Goal: Task Accomplishment & Management: Manage account settings

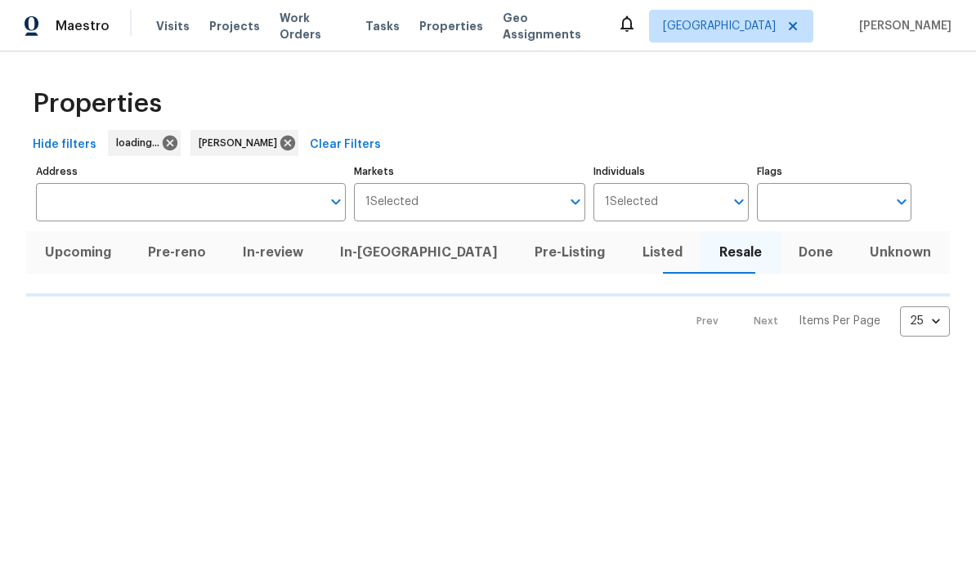
click at [304, 33] on span "Work Orders" at bounding box center [312, 26] width 66 height 33
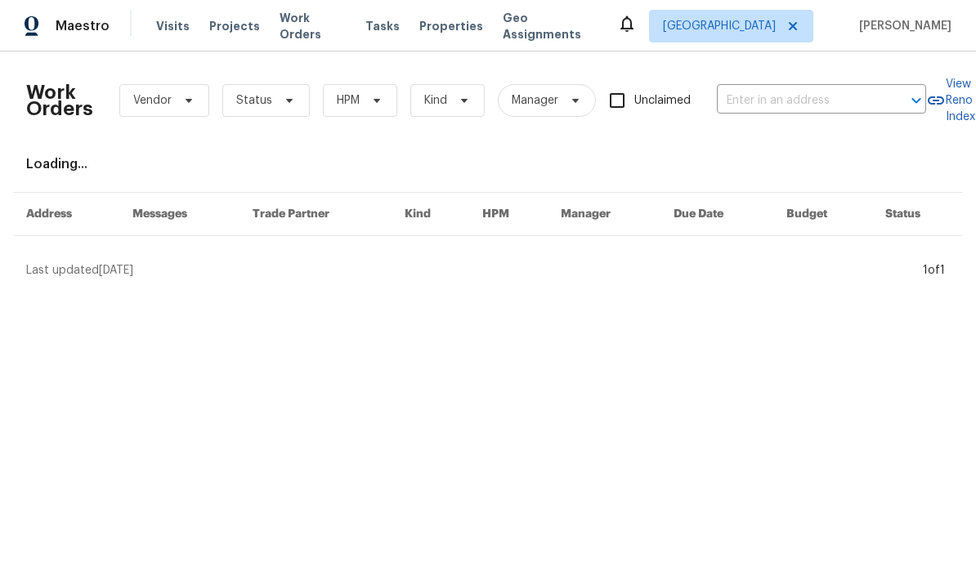
click at [315, 33] on span "Work Orders" at bounding box center [312, 26] width 66 height 33
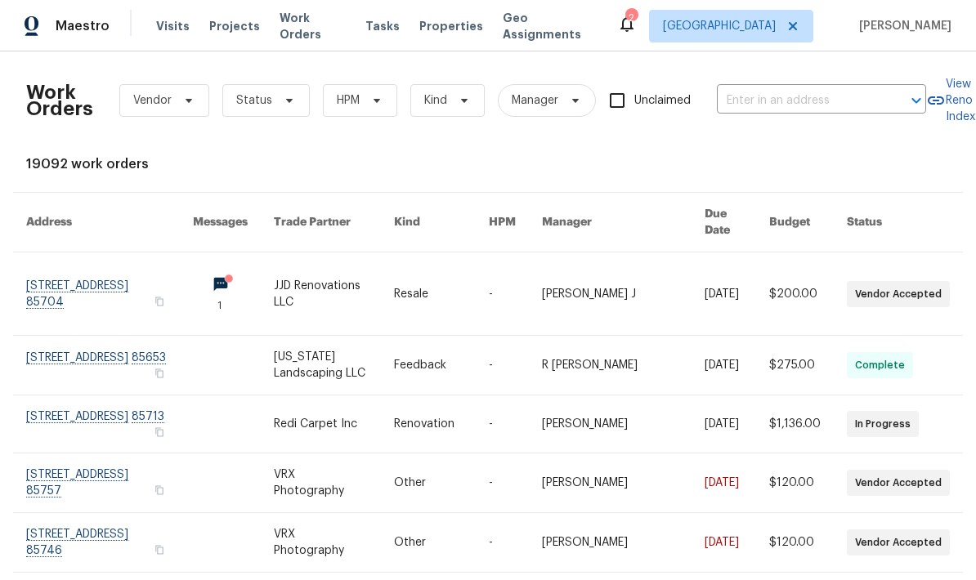
click at [445, 30] on span "Properties" at bounding box center [451, 26] width 64 height 16
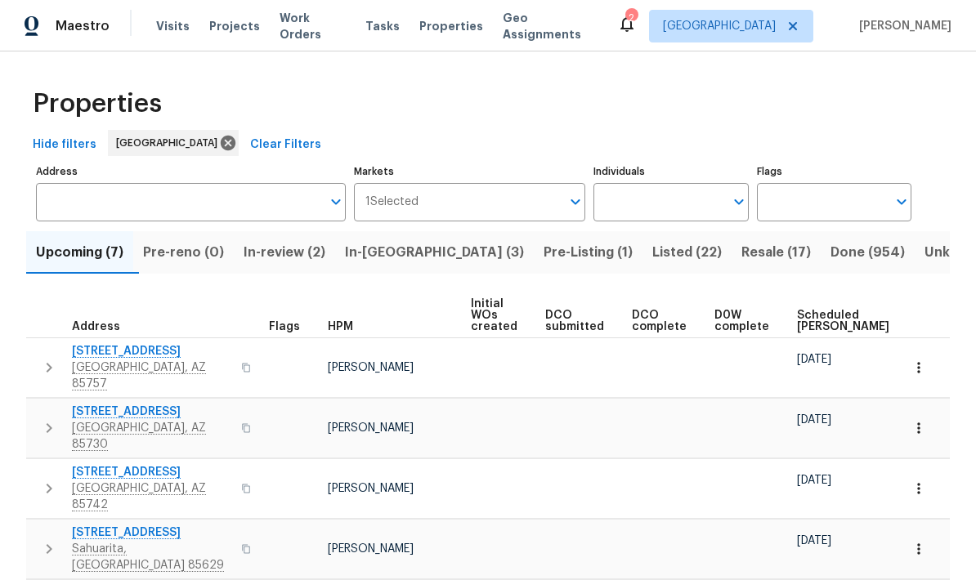
click at [652, 249] on span "Listed (22)" at bounding box center [686, 252] width 69 height 23
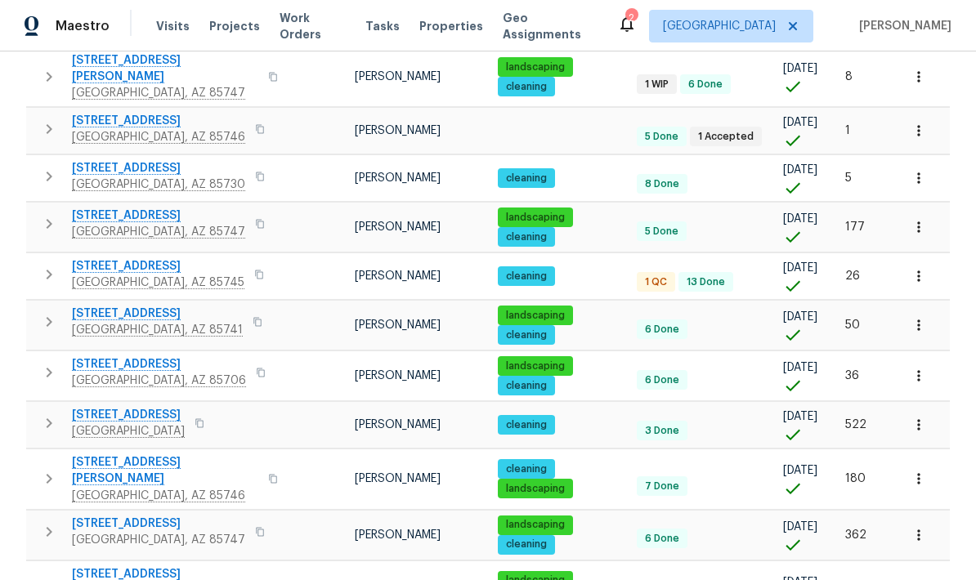
scroll to position [708, 0]
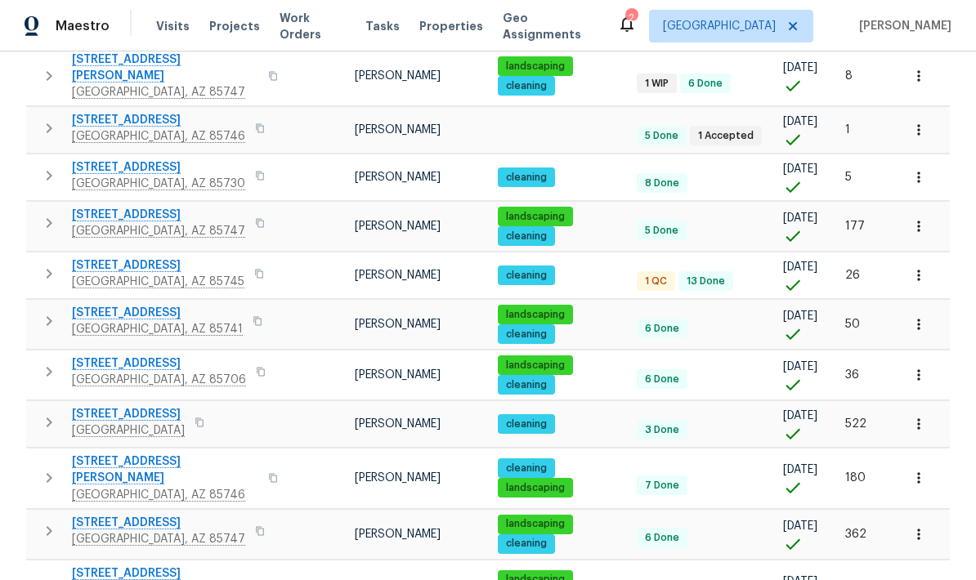
click at [190, 257] on span "350 N Silverbell Rd Apt 8" at bounding box center [158, 265] width 172 height 16
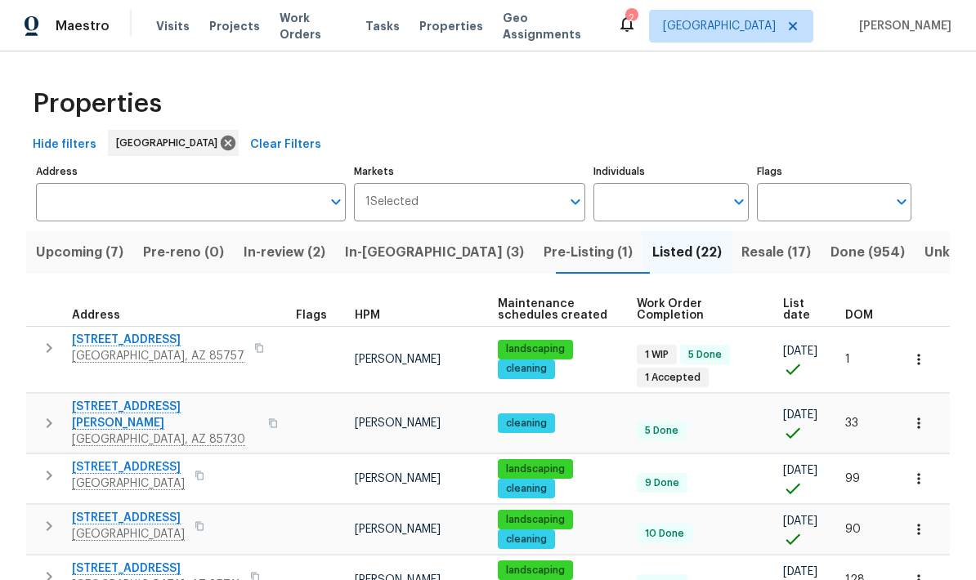
scroll to position [0, 0]
click at [663, 208] on input "Individuals" at bounding box center [658, 202] width 130 height 38
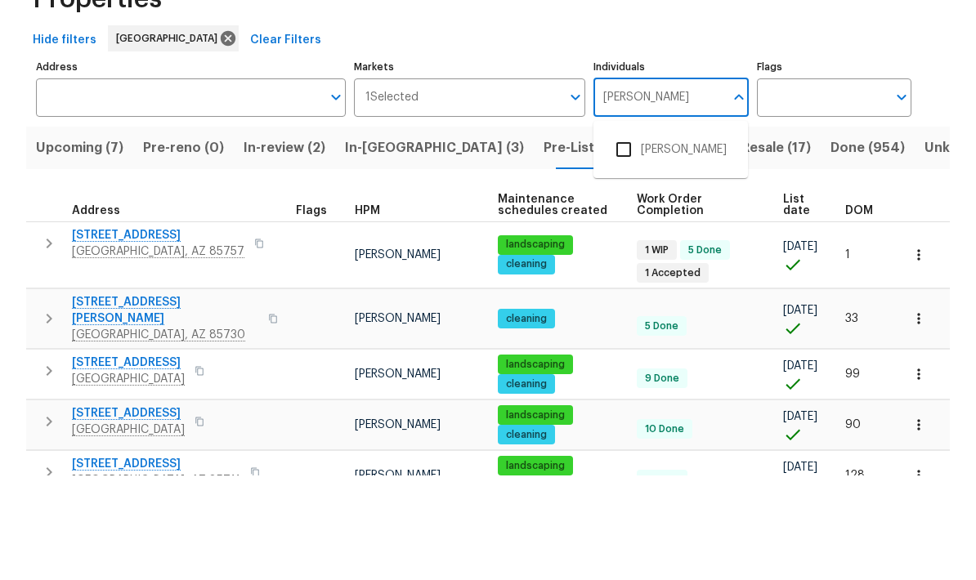
type input "[PERSON_NAME]"
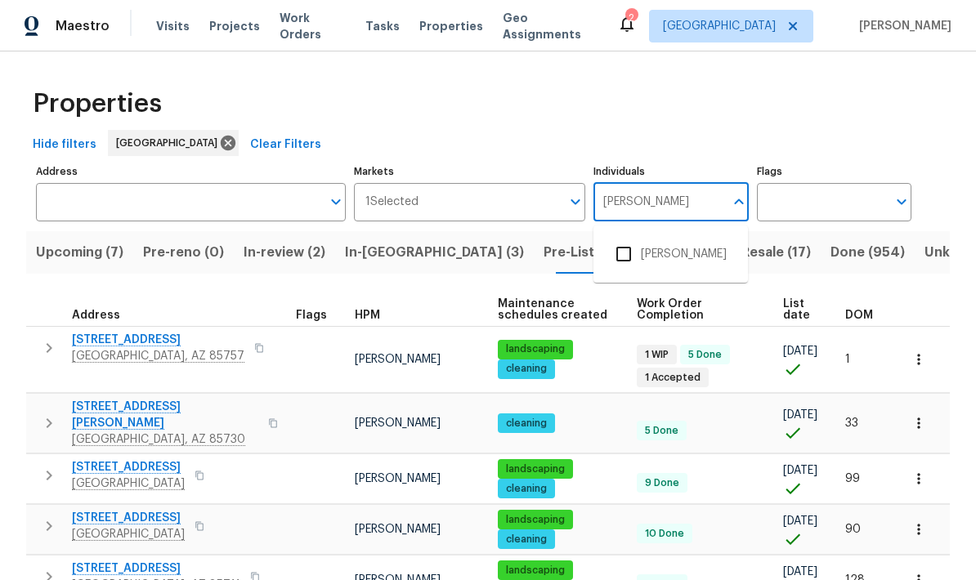
click at [625, 237] on input "checkbox" at bounding box center [623, 254] width 34 height 34
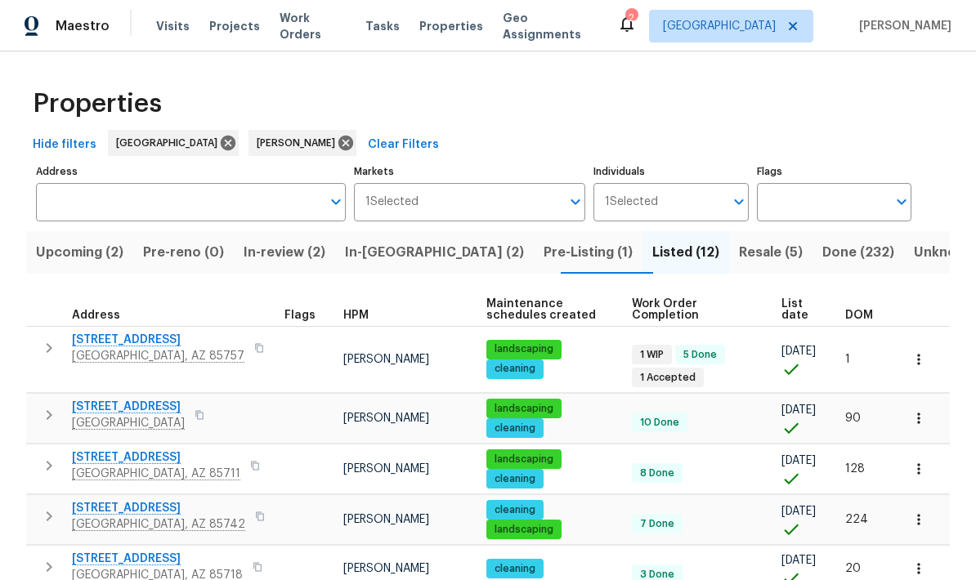
click at [418, 263] on span "In-reno (2)" at bounding box center [434, 252] width 179 height 23
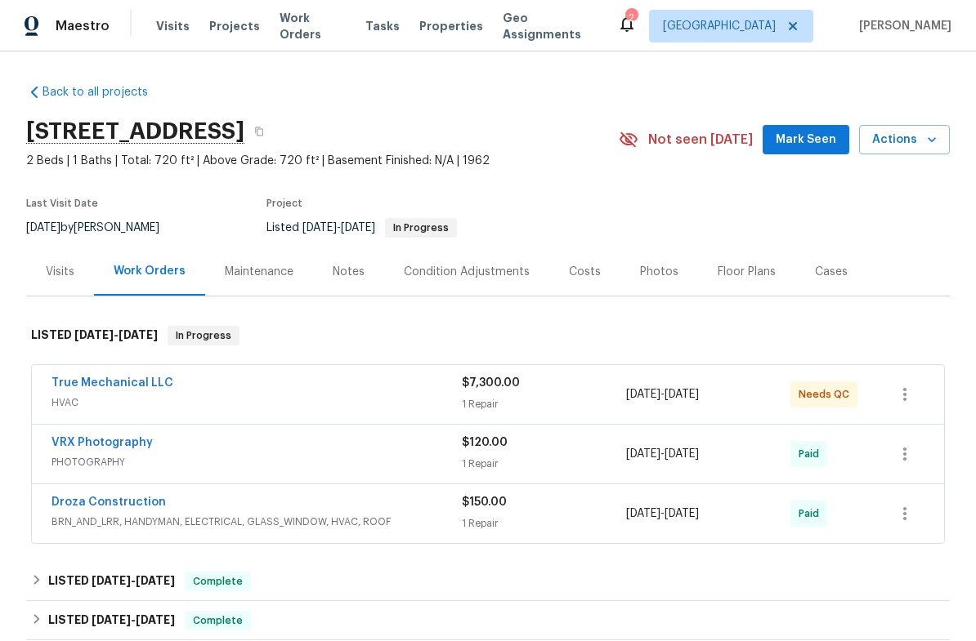
click at [439, 386] on div "True Mechanical LLC" at bounding box center [256, 385] width 410 height 20
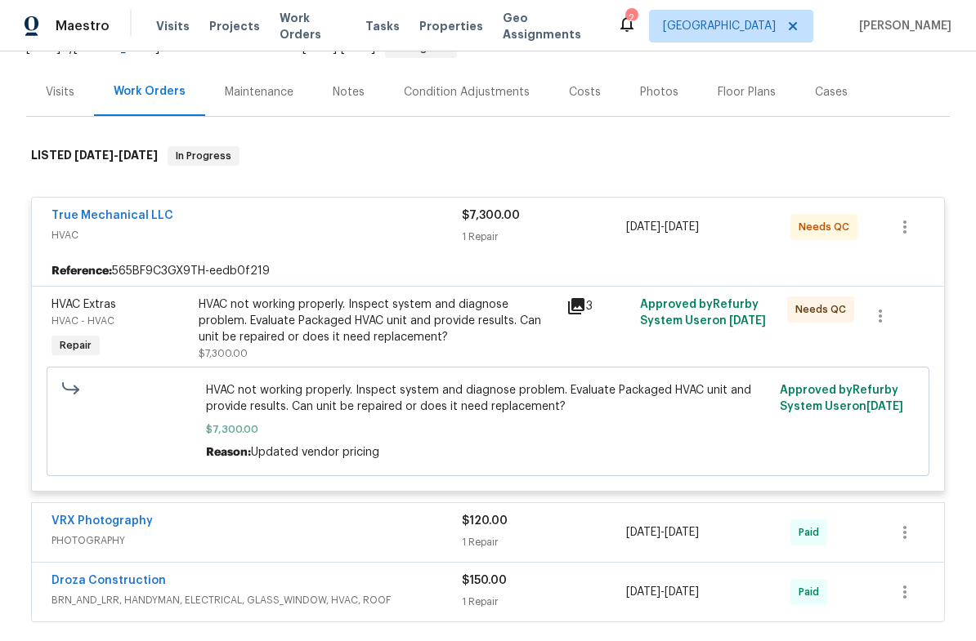
scroll to position [179, 0]
click at [488, 324] on div "HVAC not working properly. Inspect system and diagnose problem. Evaluate Packag…" at bounding box center [378, 321] width 358 height 49
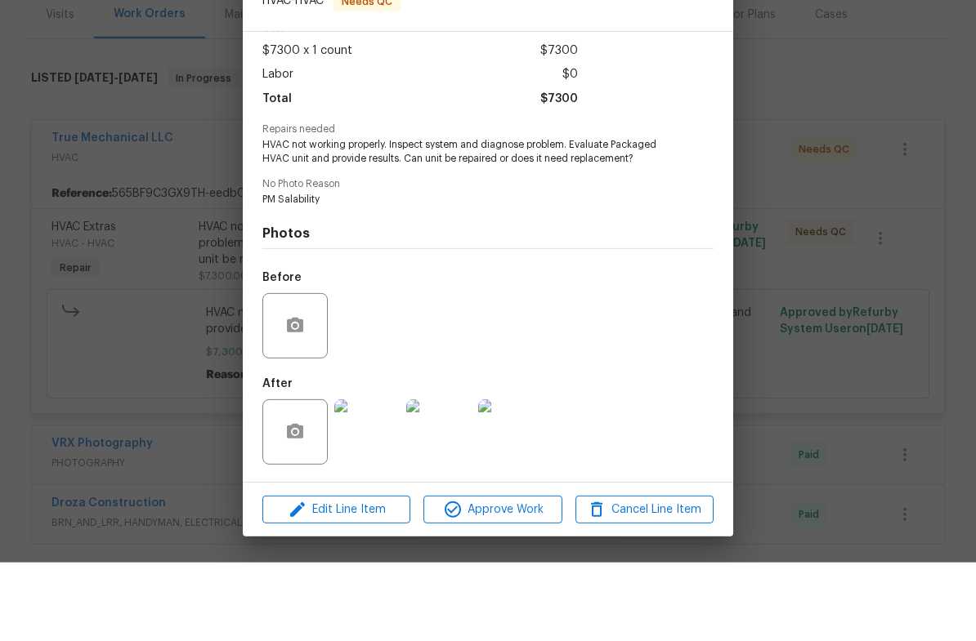
scroll to position [40, 0]
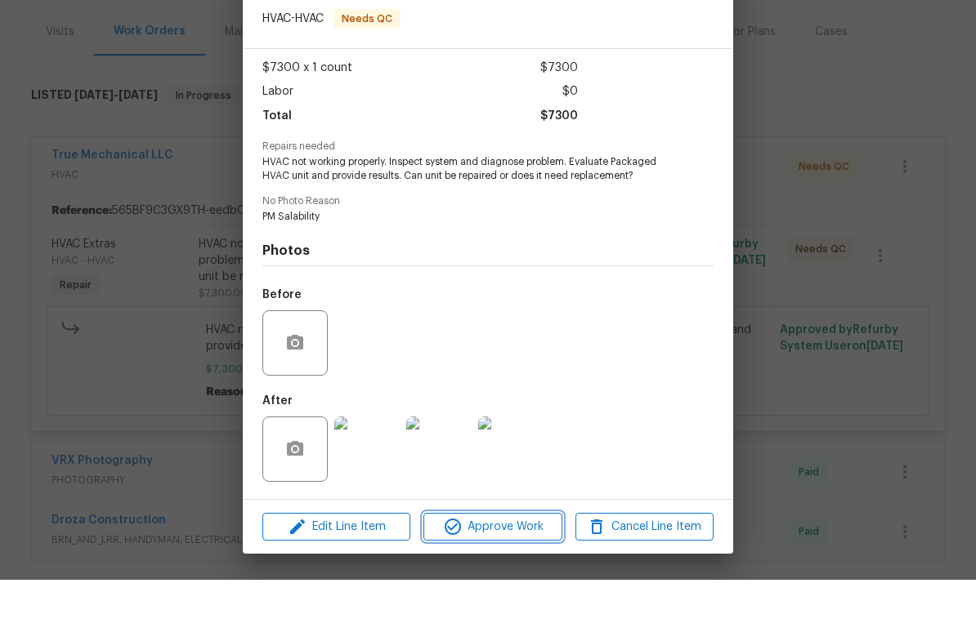
click at [506, 578] on span "Approve Work" at bounding box center [492, 588] width 128 height 20
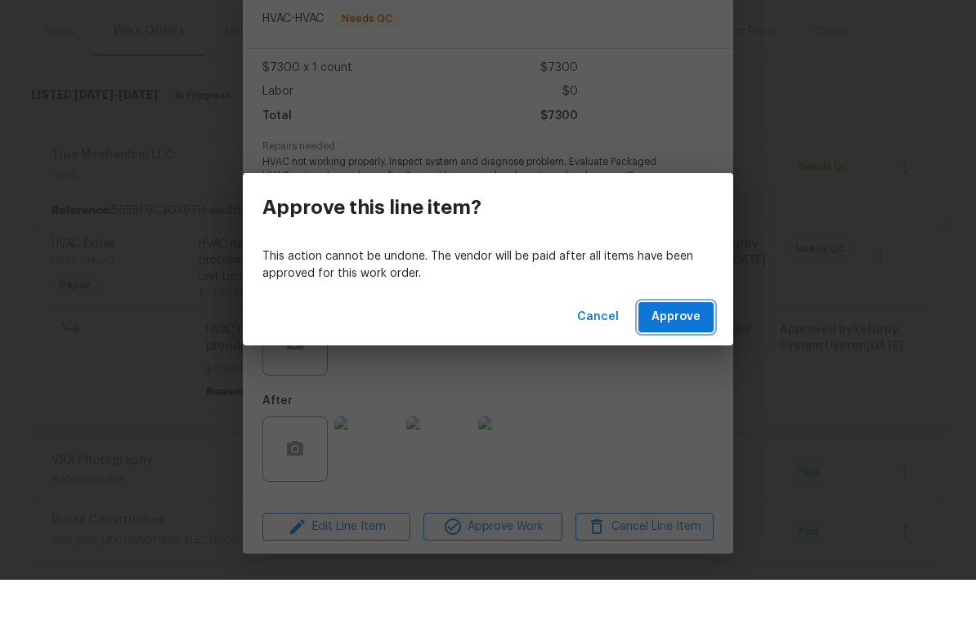
click at [681, 368] on span "Approve" at bounding box center [675, 378] width 49 height 20
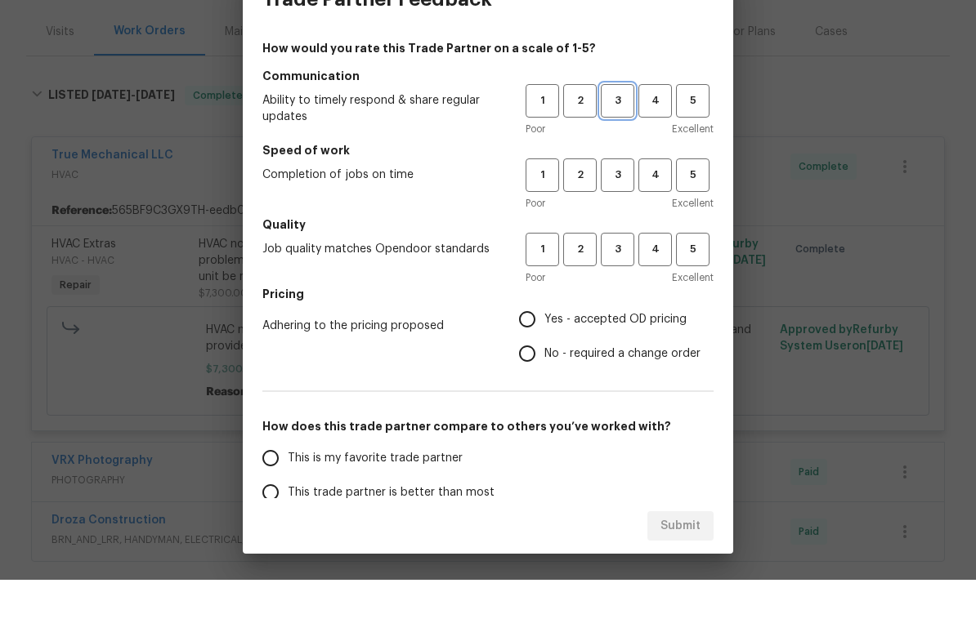
click at [619, 145] on button "3" at bounding box center [617, 161] width 33 height 33
click at [623, 227] on span "3" at bounding box center [617, 236] width 30 height 19
click at [626, 301] on span "3" at bounding box center [617, 310] width 30 height 19
click at [614, 407] on span "No - required a change order" at bounding box center [622, 415] width 156 height 17
click at [544, 398] on input "No - required a change order" at bounding box center [527, 415] width 34 height 34
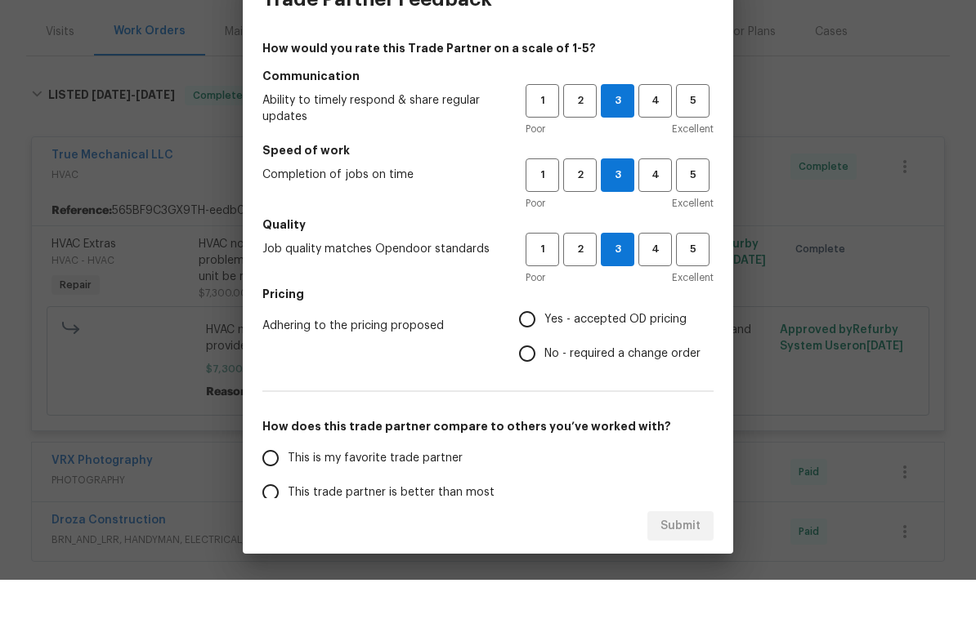
radio input "true"
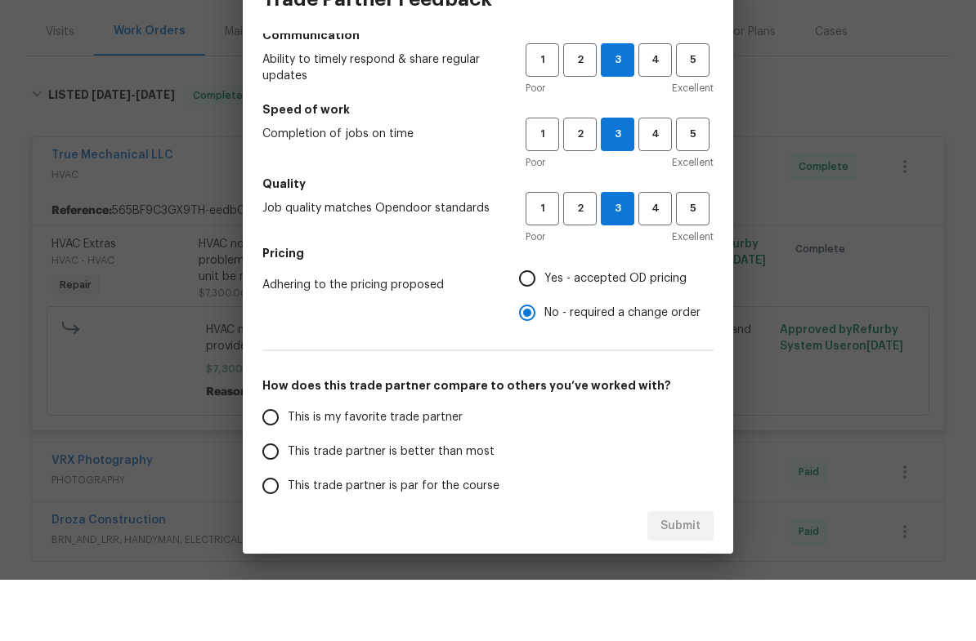
scroll to position [106, 0]
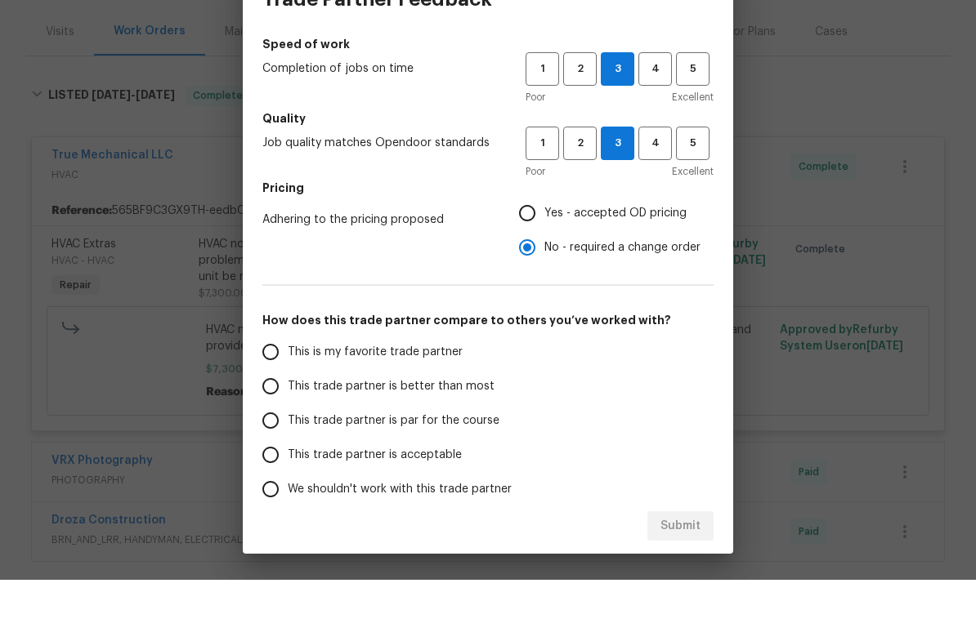
click at [482, 474] on span "This trade partner is par for the course" at bounding box center [394, 482] width 212 height 17
click at [288, 465] on input "This trade partner is par for the course" at bounding box center [270, 482] width 34 height 34
click at [681, 578] on span "Submit" at bounding box center [680, 588] width 40 height 20
radio input "true"
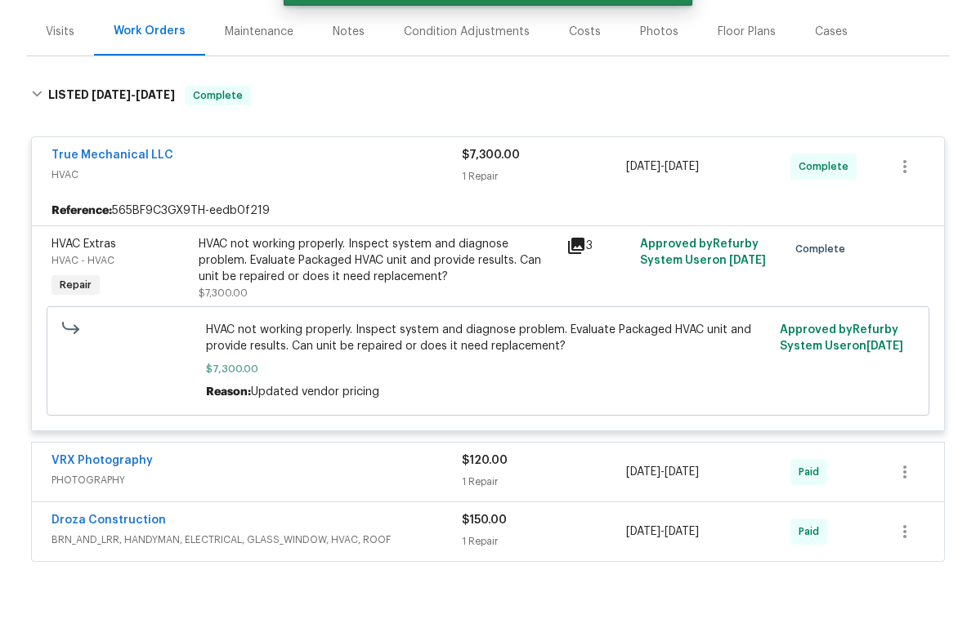
click at [429, 208] on div "True Mechanical LLC" at bounding box center [256, 218] width 410 height 20
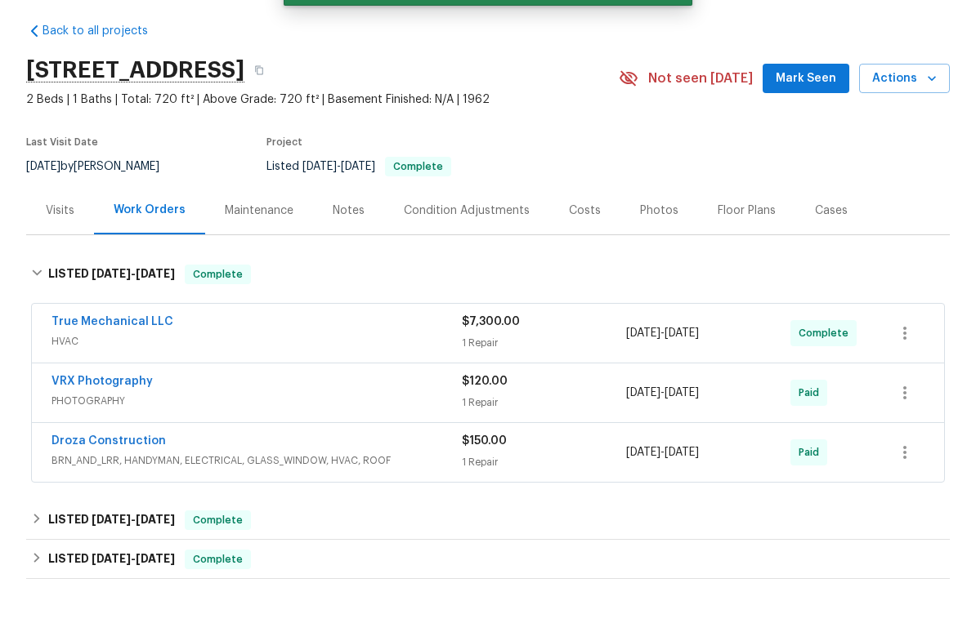
scroll to position [0, 0]
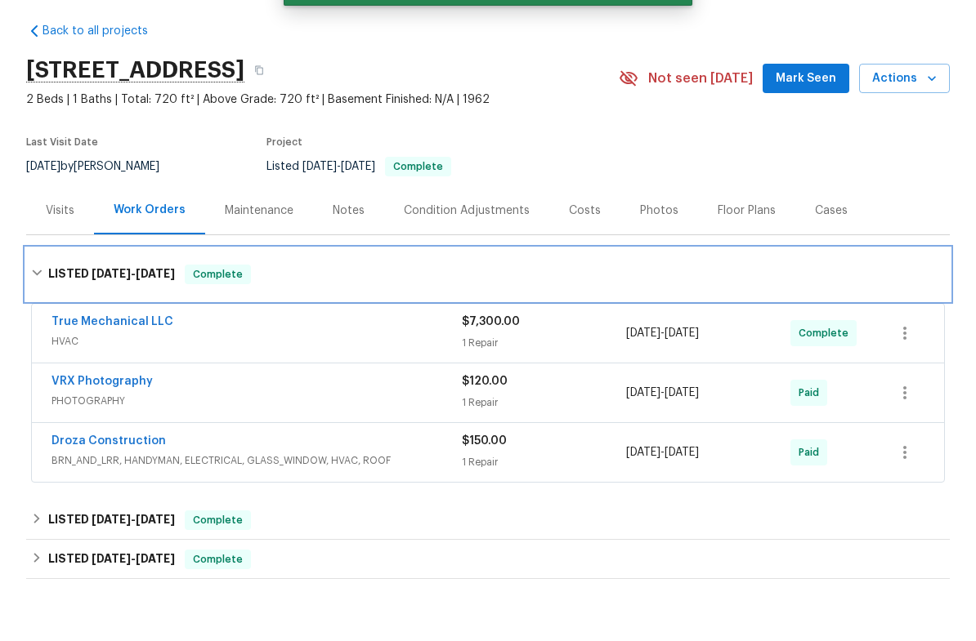
click at [30, 310] on div "LISTED 3/13/25 - 8/26/25 Complete" at bounding box center [487, 336] width 923 height 52
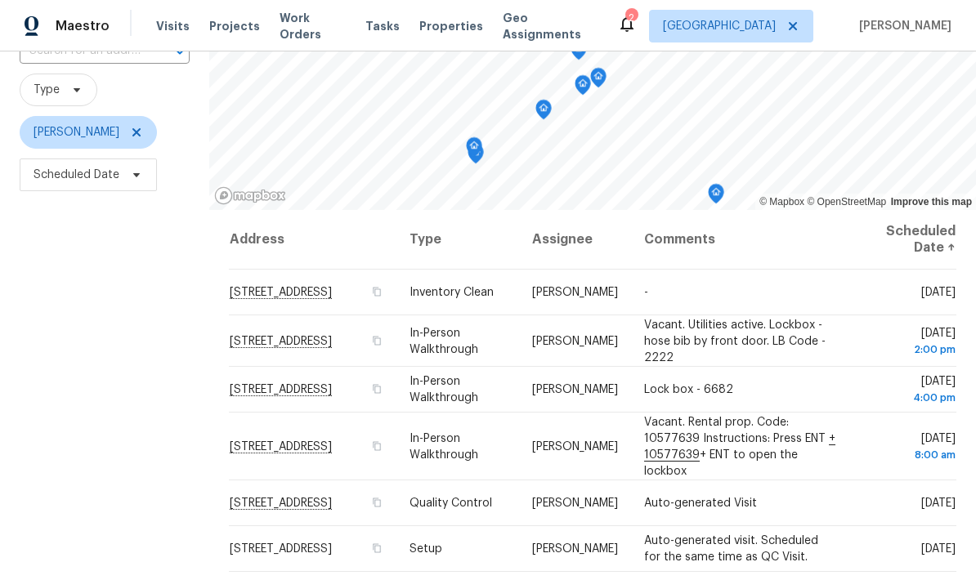
scroll to position [49, 0]
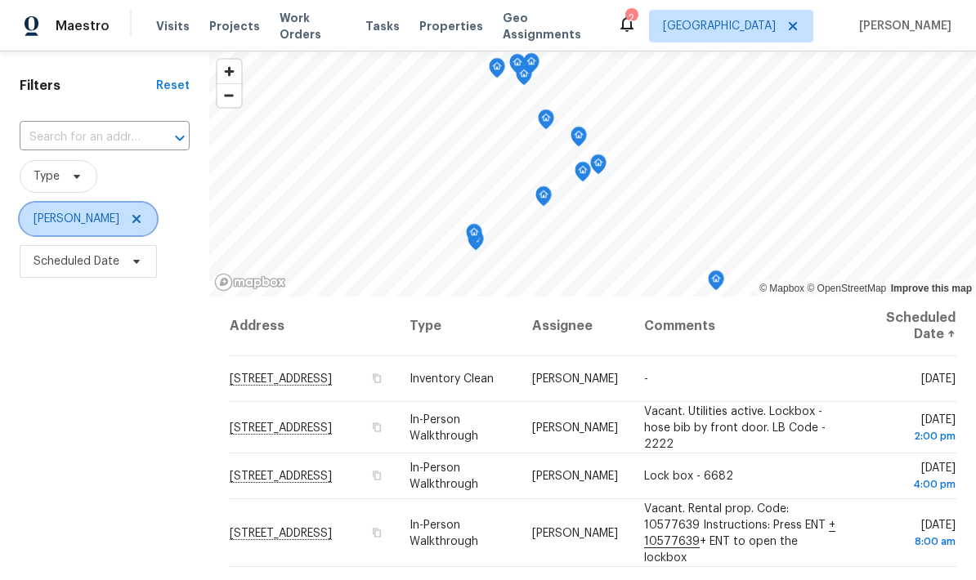
click at [130, 218] on icon at bounding box center [136, 218] width 13 height 13
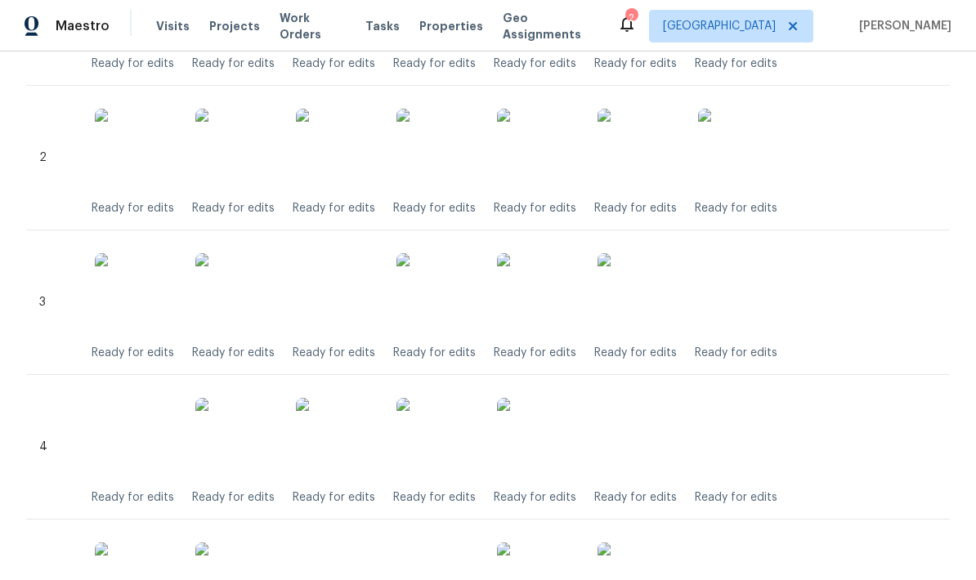
scroll to position [314, 0]
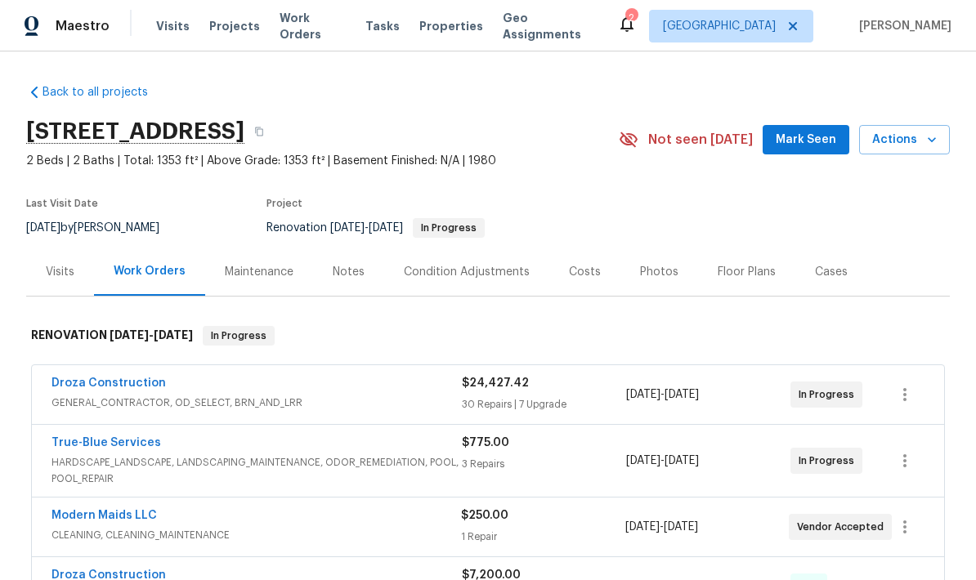
click at [820, 136] on span "Mark Seen" at bounding box center [805, 140] width 60 height 20
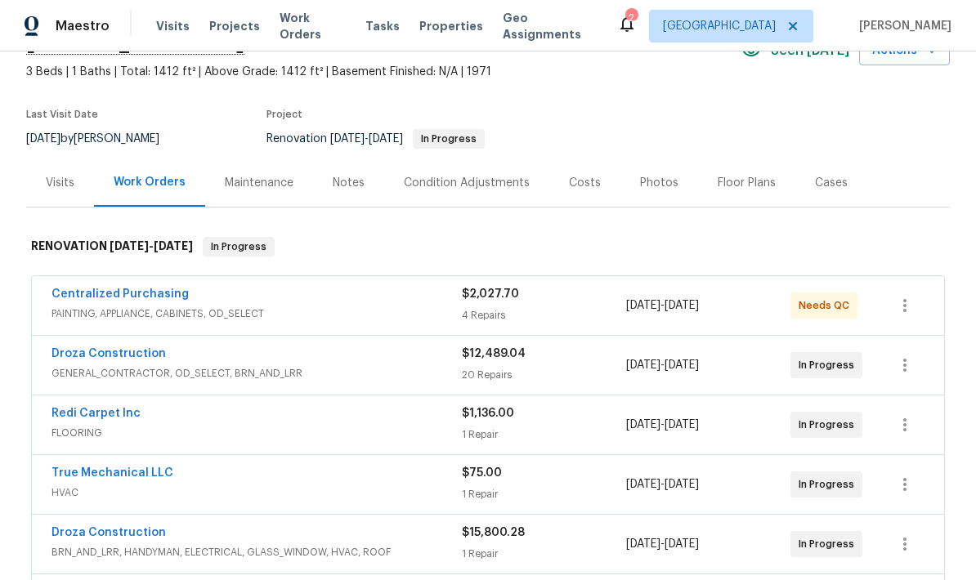
scroll to position [85, 0]
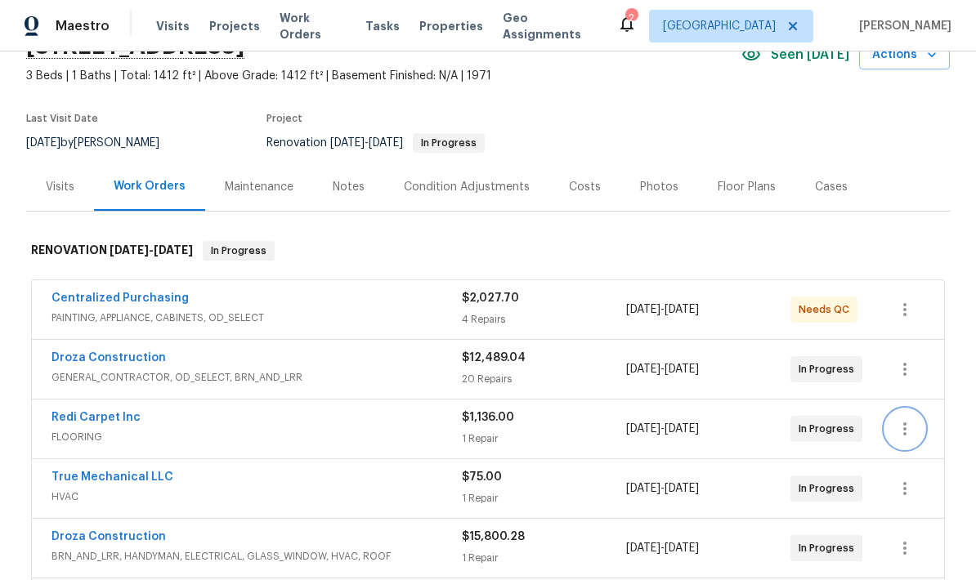
click at [909, 422] on icon "button" at bounding box center [905, 429] width 20 height 20
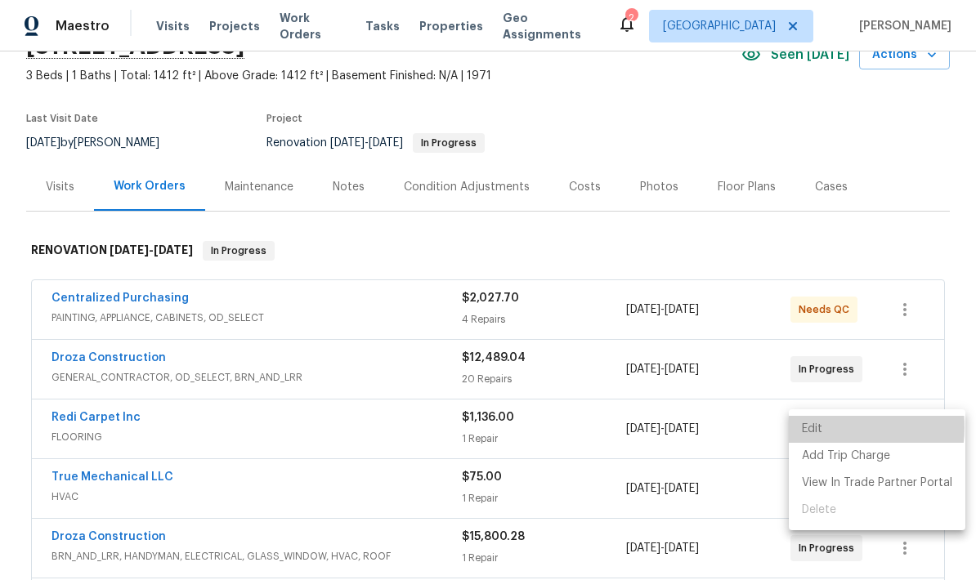
click at [823, 427] on li "Edit" at bounding box center [876, 429] width 176 height 27
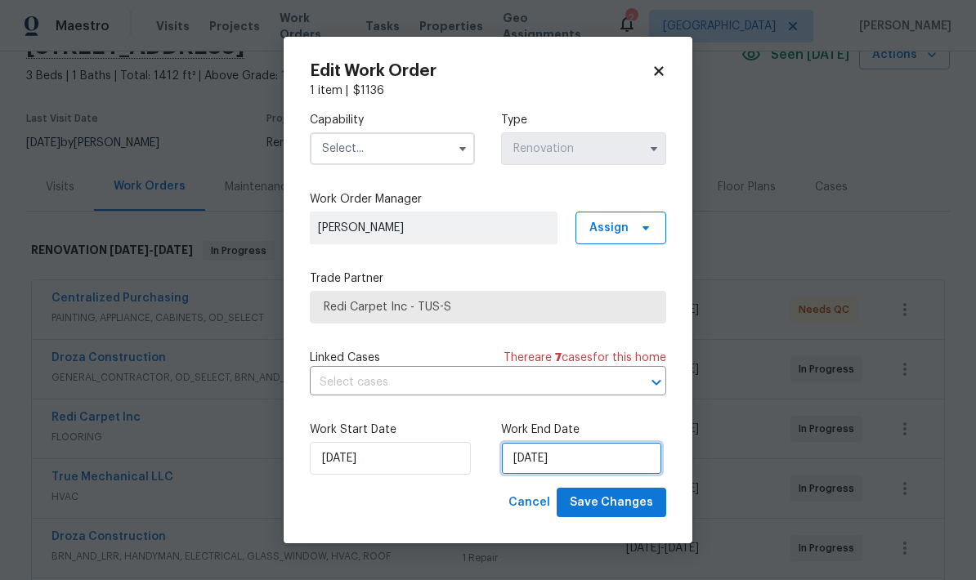
click at [585, 458] on input "9/13/2025" at bounding box center [581, 458] width 161 height 33
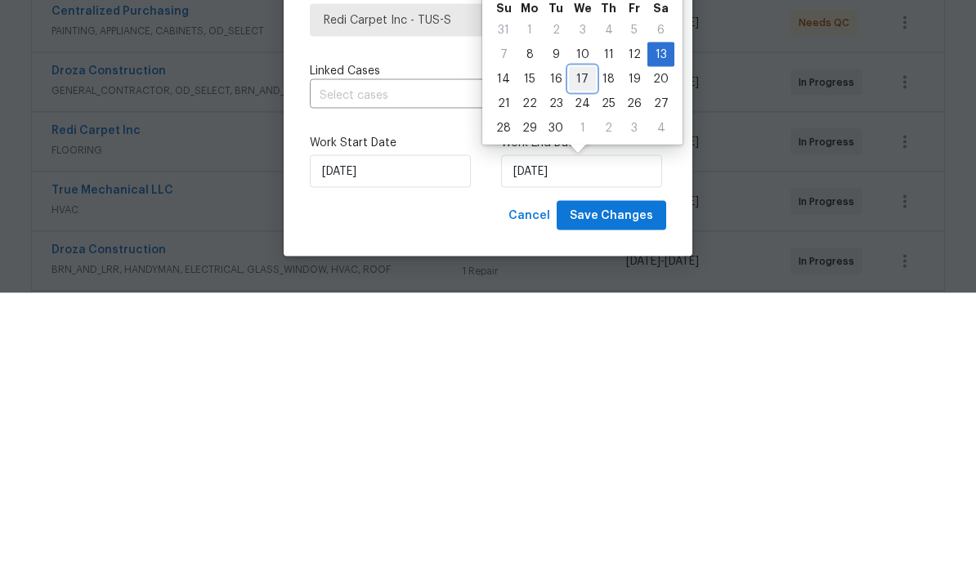
click at [584, 355] on div "17" at bounding box center [582, 366] width 27 height 23
type input "9/17/2025"
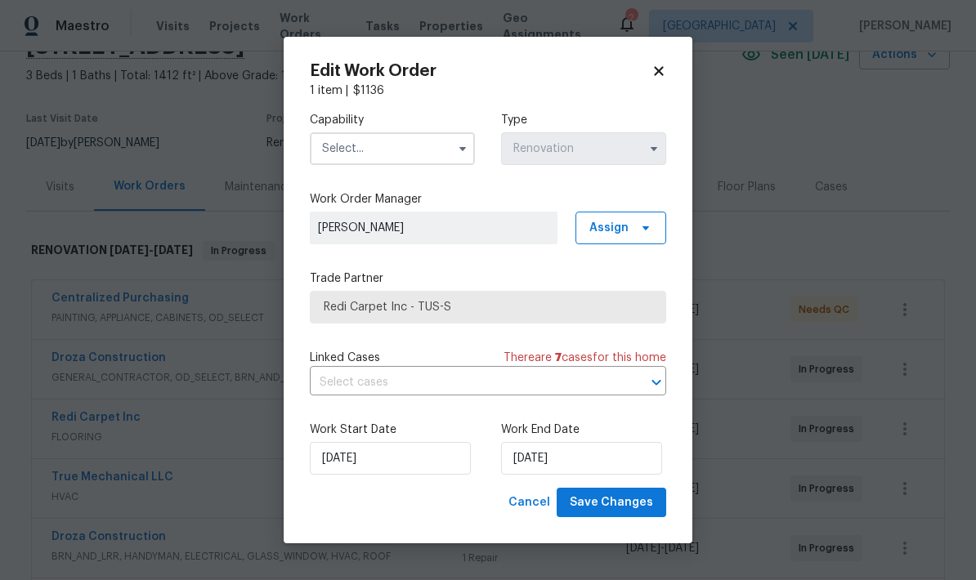
click at [398, 149] on input "text" at bounding box center [392, 148] width 165 height 33
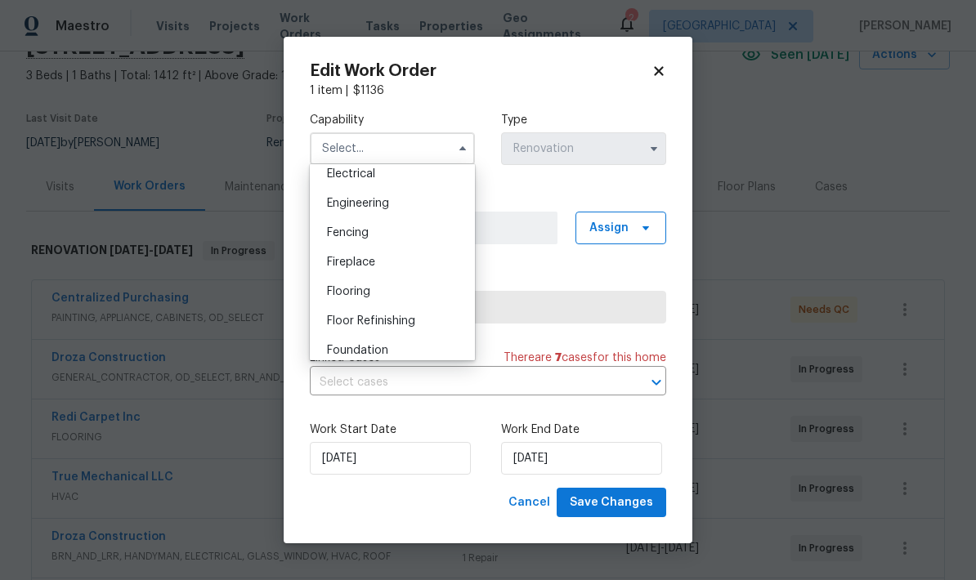
scroll to position [525, 0]
click at [373, 293] on div "Flooring" at bounding box center [392, 292] width 157 height 29
type input "Flooring"
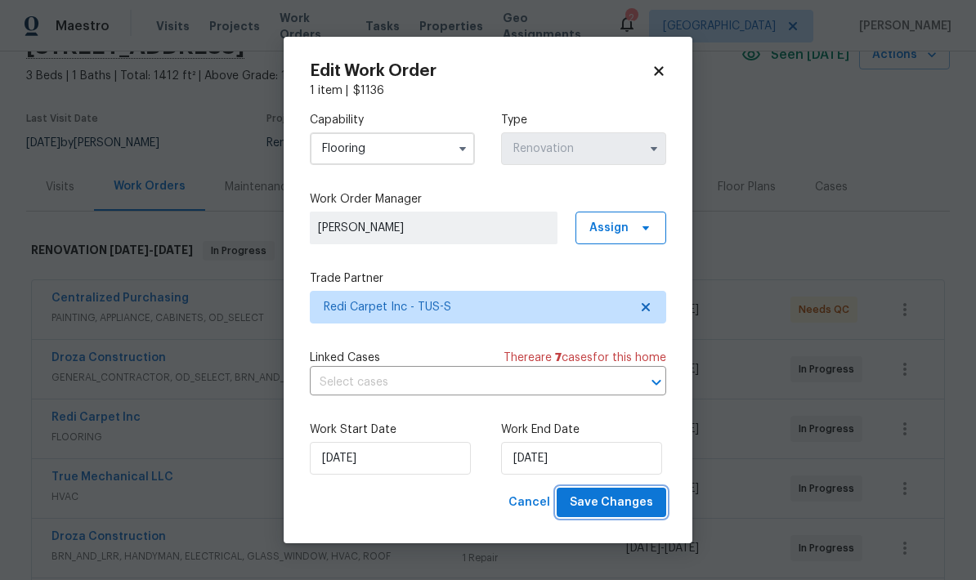
click at [618, 505] on span "Save Changes" at bounding box center [610, 503] width 83 height 20
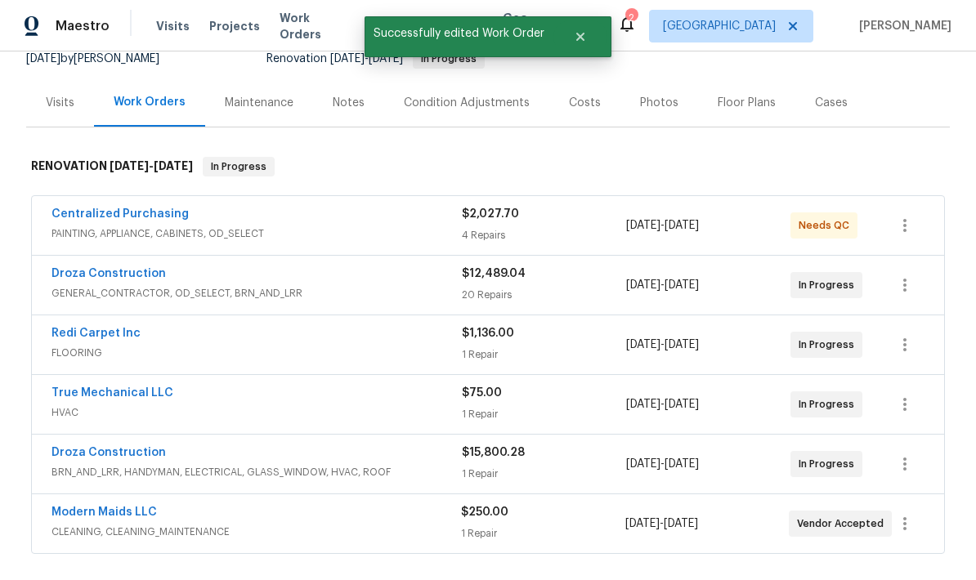
scroll to position [189, 0]
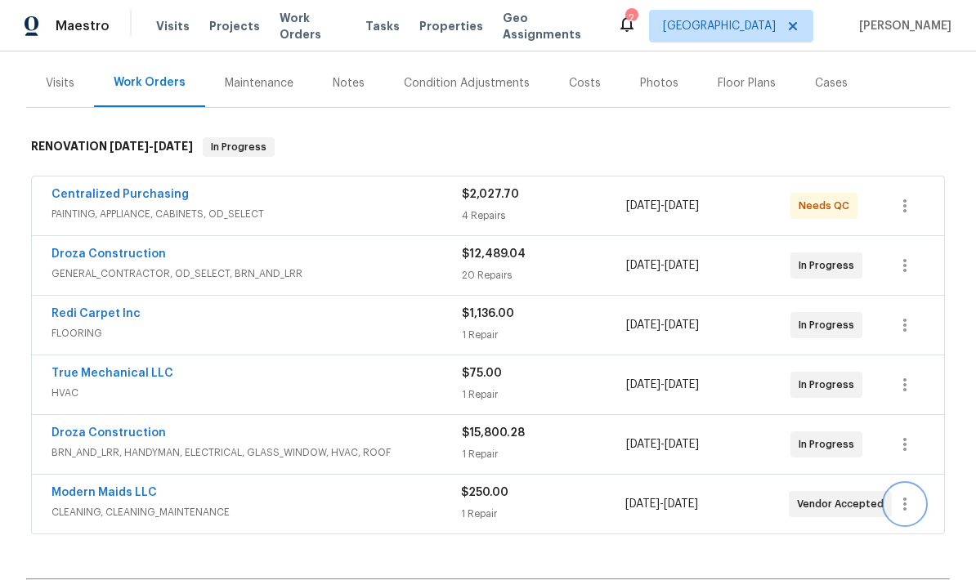
click at [908, 494] on icon "button" at bounding box center [905, 504] width 20 height 20
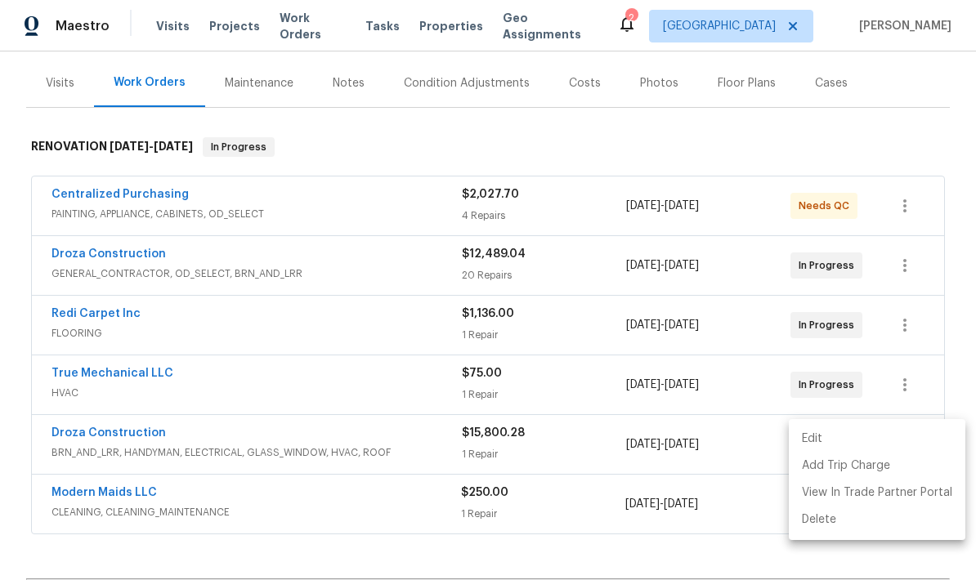
click at [820, 441] on li "Edit" at bounding box center [876, 439] width 176 height 27
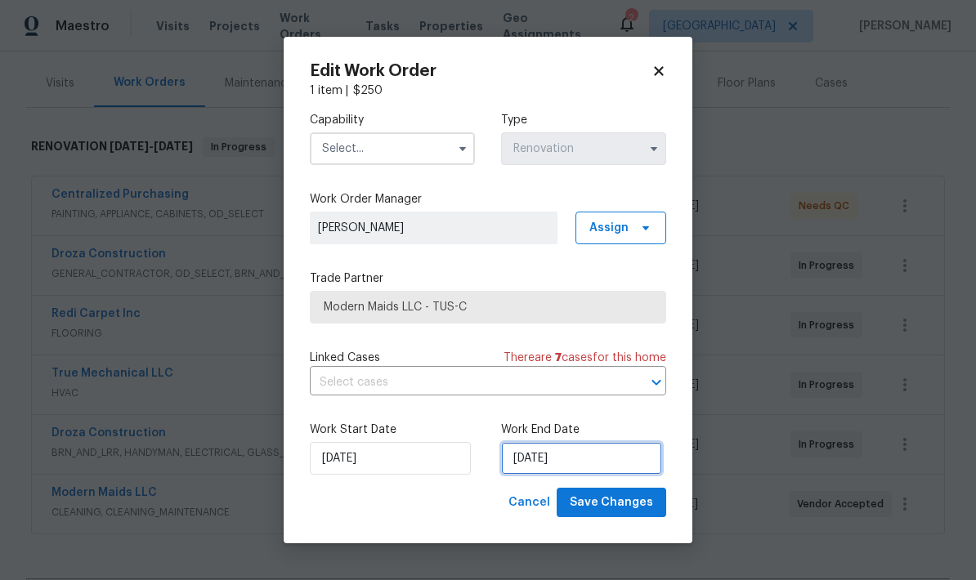
click at [583, 460] on input "9/15/2025" at bounding box center [581, 458] width 161 height 33
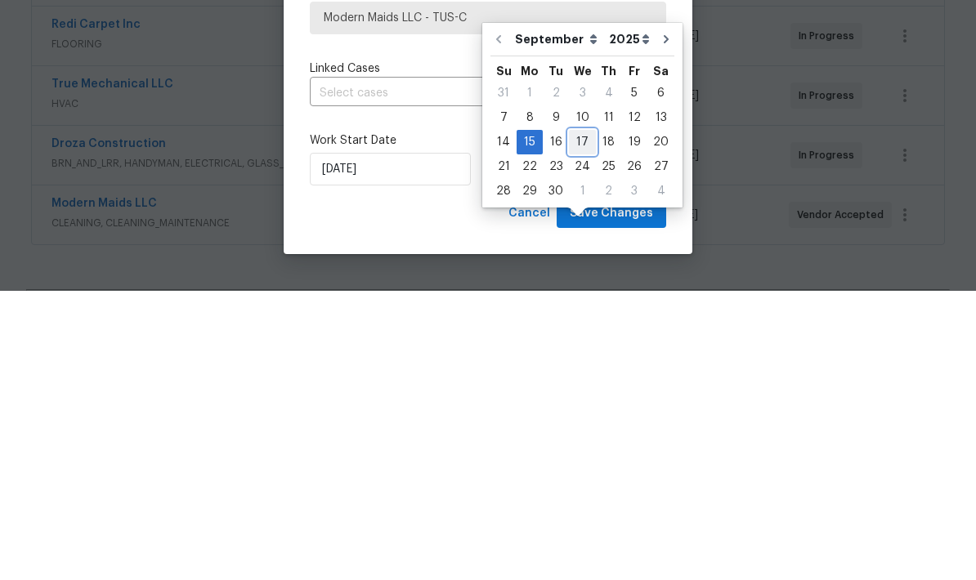
click at [586, 420] on div "17" at bounding box center [582, 431] width 27 height 23
type input "9/17/2025"
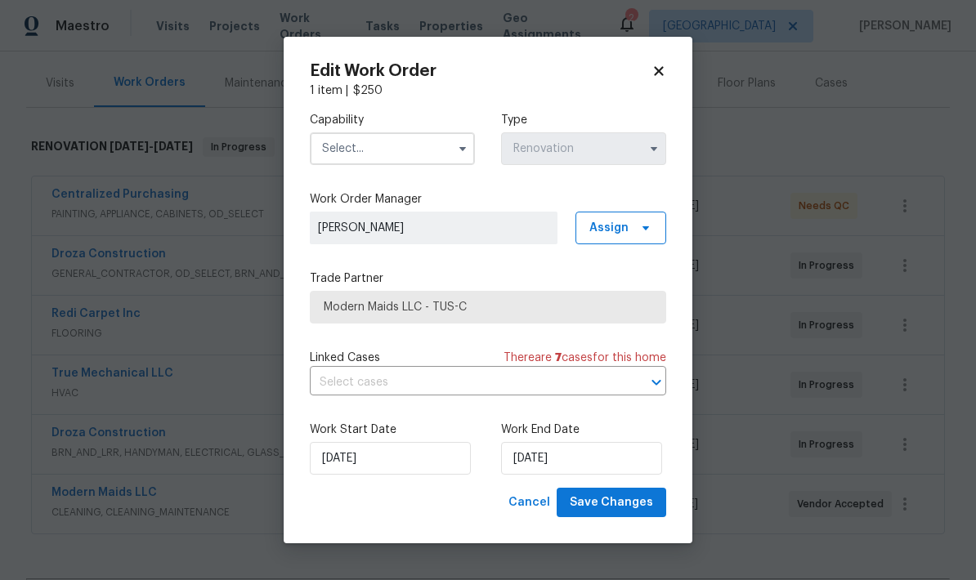
click at [398, 152] on input "text" at bounding box center [392, 148] width 165 height 33
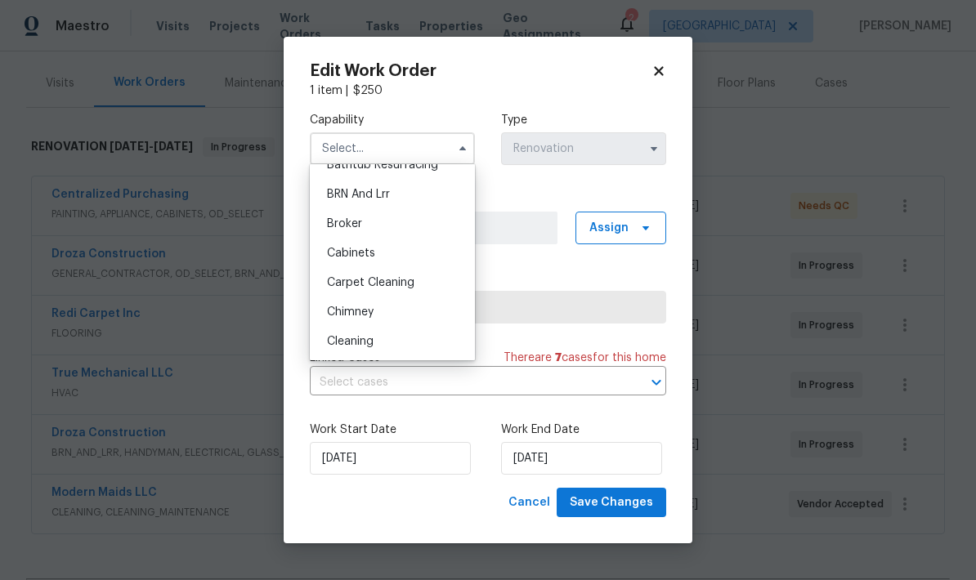
scroll to position [96, 0]
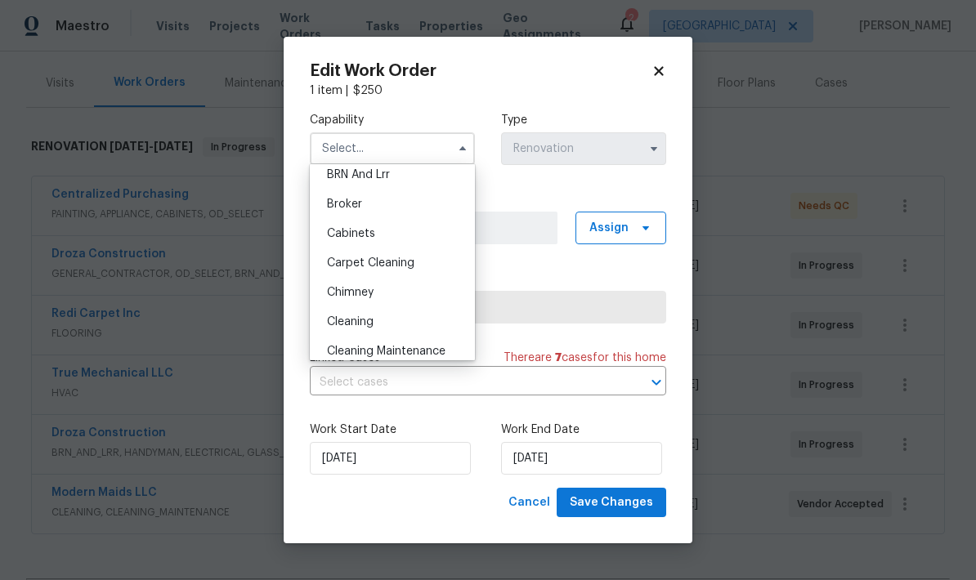
click at [391, 329] on div "Cleaning" at bounding box center [392, 321] width 157 height 29
type input "Cleaning"
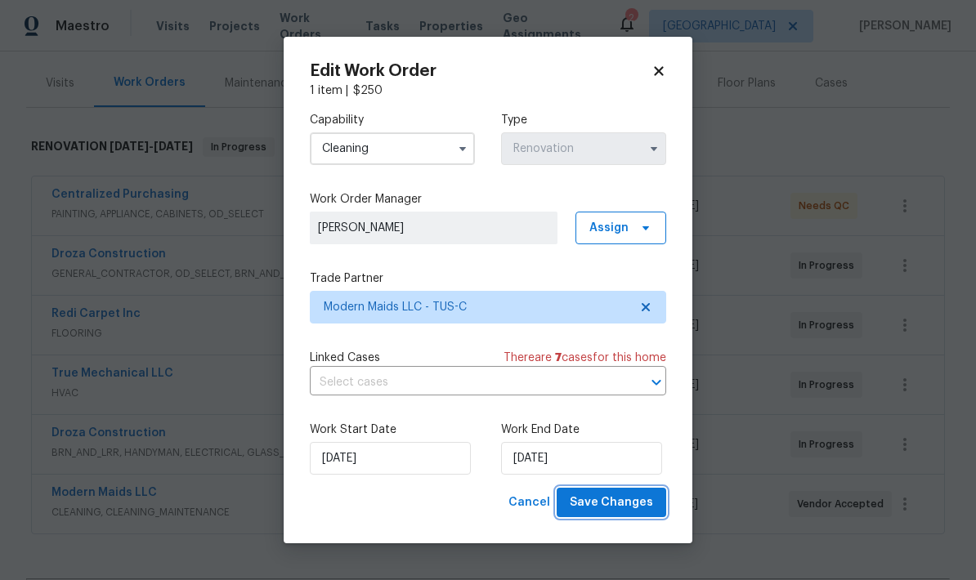
click at [628, 502] on span "Save Changes" at bounding box center [610, 503] width 83 height 20
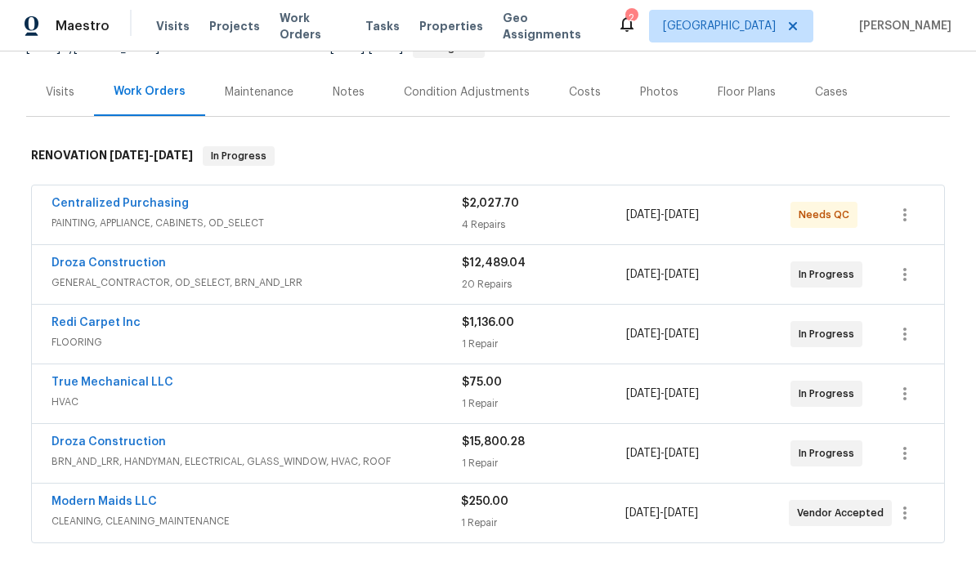
scroll to position [181, 0]
